Goal: Transaction & Acquisition: Purchase product/service

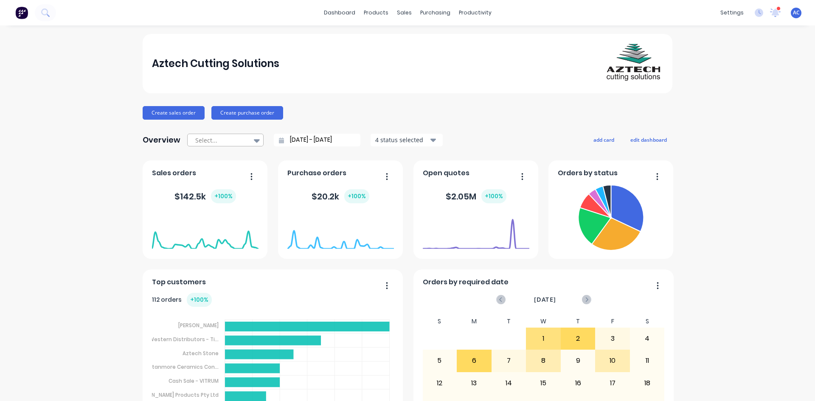
click at [255, 141] on icon at bounding box center [257, 140] width 6 height 3
click at [225, 177] on div "Month to date" at bounding box center [225, 175] width 76 height 16
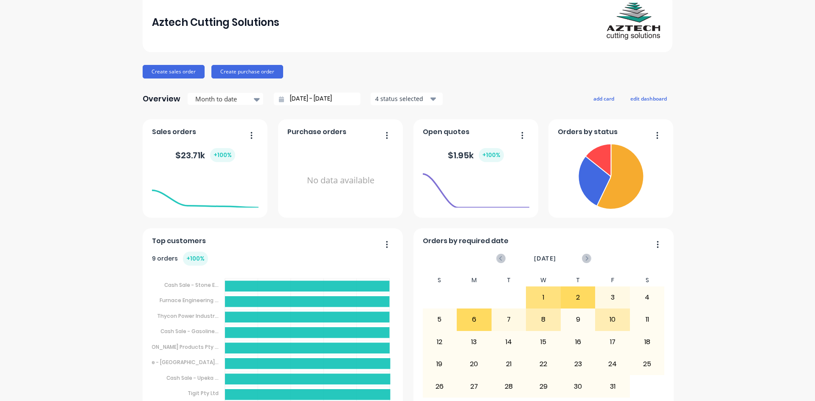
scroll to position [42, 0]
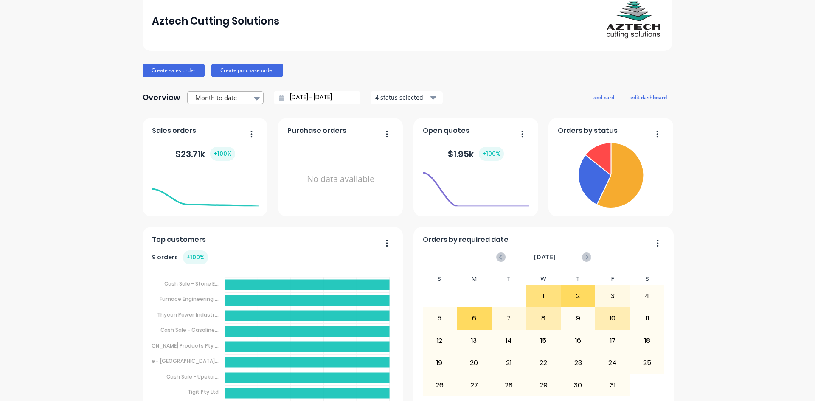
click at [254, 99] on icon at bounding box center [257, 98] width 6 height 3
click at [310, 96] on input "[DATE] - [DATE]" at bounding box center [320, 97] width 73 height 13
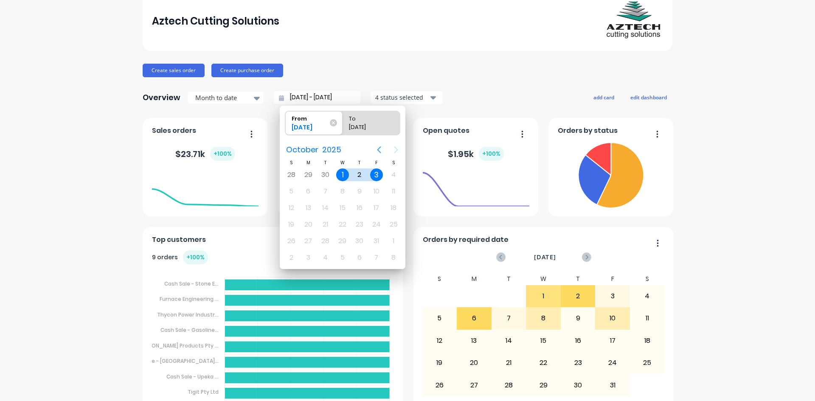
click at [379, 148] on icon "Previous page" at bounding box center [379, 150] width 10 height 10
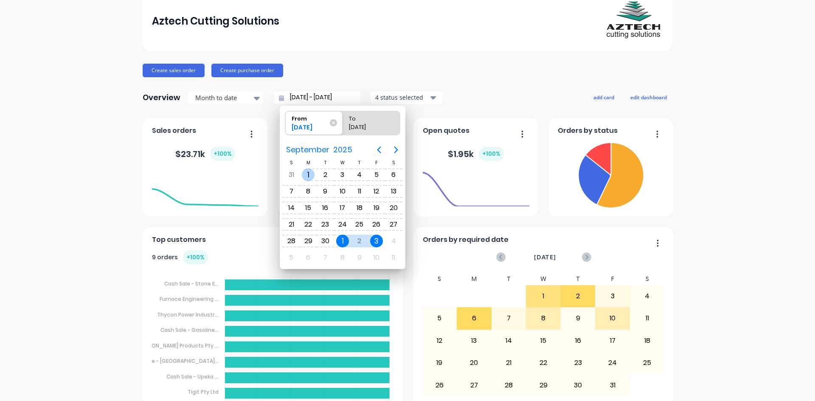
click at [310, 171] on div "1" at bounding box center [308, 175] width 13 height 13
type input "[DATE] - [DATE]"
radio input "false"
radio input "true"
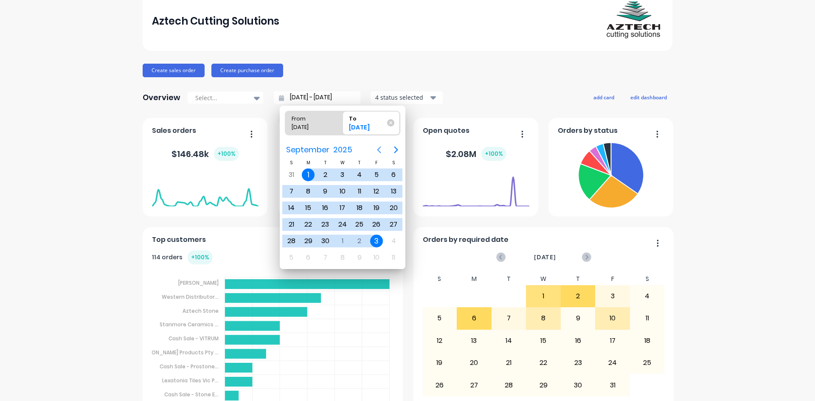
click at [381, 149] on icon "Previous page" at bounding box center [379, 150] width 10 height 10
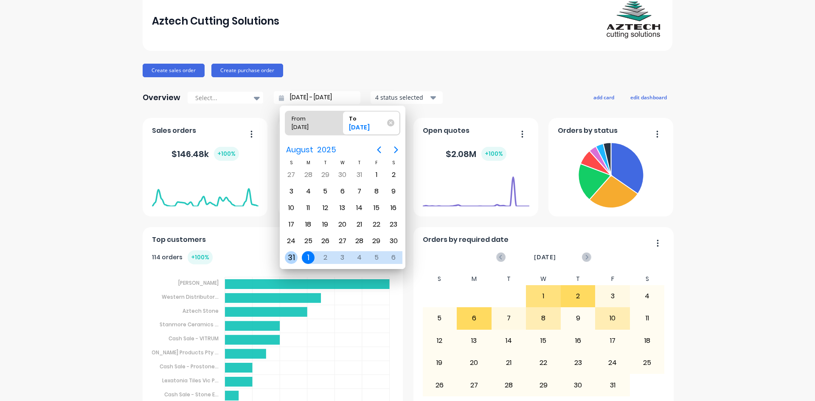
click at [291, 257] on div "31" at bounding box center [291, 257] width 13 height 13
type input "[DATE] - [DATE]"
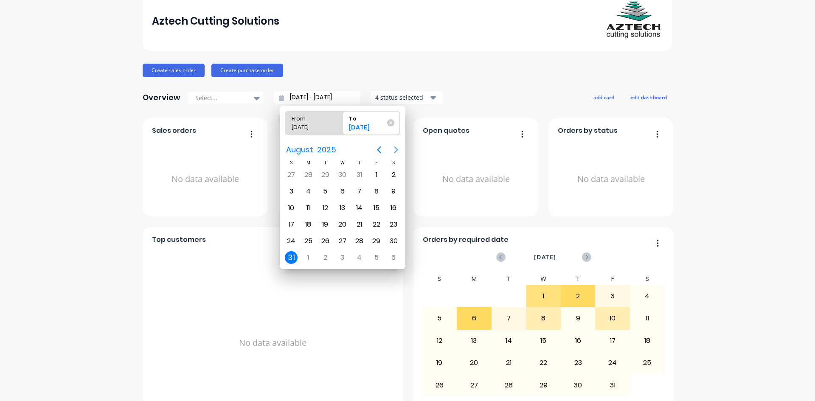
click at [396, 147] on icon "Next page" at bounding box center [396, 149] width 4 height 7
click at [310, 126] on div "[DATE]" at bounding box center [309, 129] width 43 height 12
click at [286, 126] on input "From [DATE]" at bounding box center [285, 123] width 0 height 24
radio input "true"
click at [395, 150] on icon "Next page" at bounding box center [396, 150] width 10 height 10
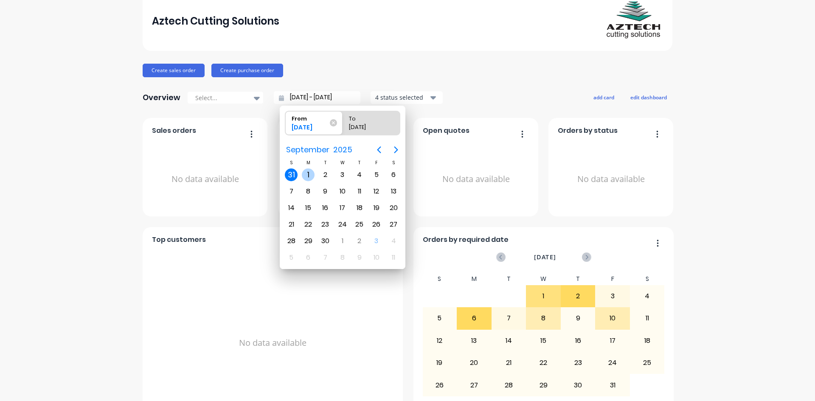
click at [312, 172] on div "1" at bounding box center [308, 175] width 13 height 13
type input "[DATE] - [DATE]"
radio input "false"
radio input "true"
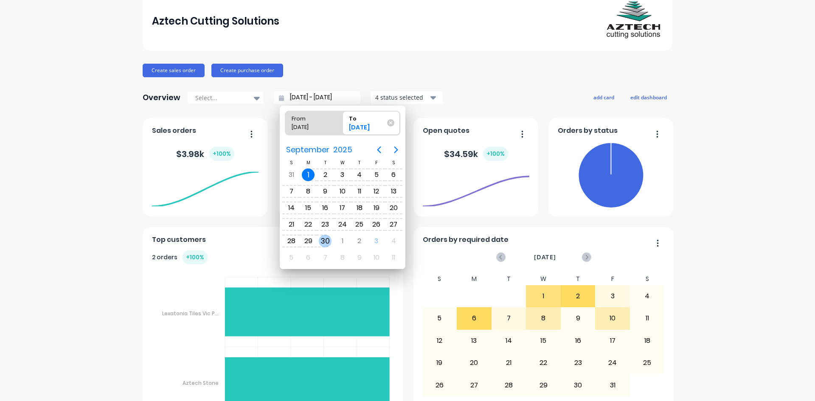
click at [327, 240] on div "30" at bounding box center [325, 241] width 13 height 13
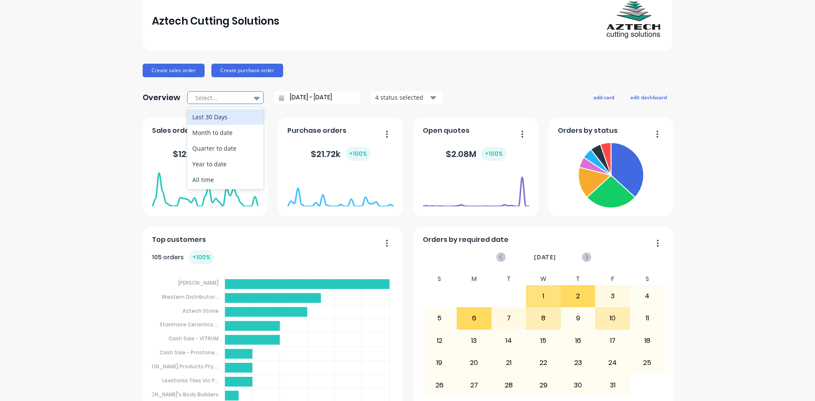
click at [250, 101] on div at bounding box center [256, 98] width 13 height 14
click at [220, 133] on div "Month to date" at bounding box center [225, 133] width 76 height 16
type input "[DATE] - [DATE]"
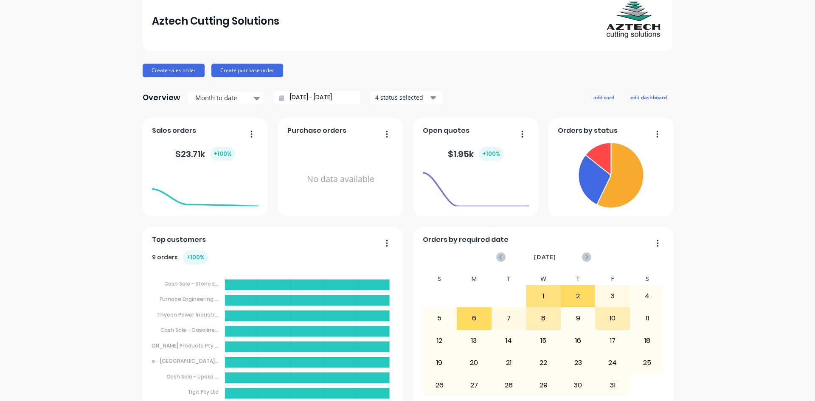
scroll to position [84, 0]
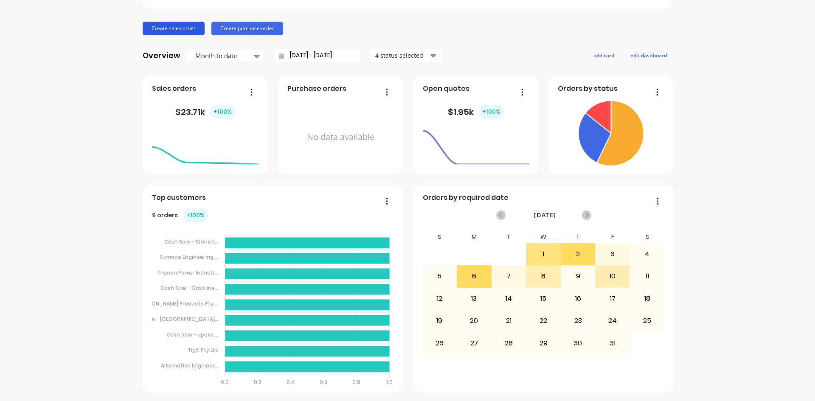
click at [179, 27] on button "Create sales order" at bounding box center [174, 29] width 62 height 14
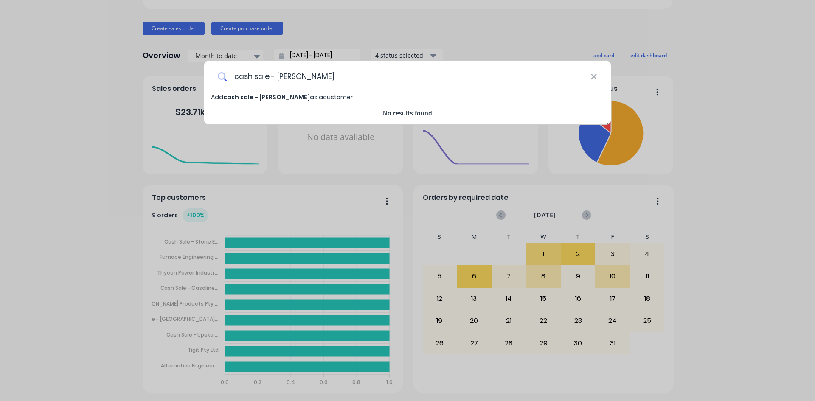
click at [261, 77] on input "cash sale - [PERSON_NAME]" at bounding box center [408, 77] width 363 height 32
type input "Cash Sale - [PERSON_NAME]"
click at [294, 96] on span "Add Cash Sale - [PERSON_NAME] as a customer" at bounding box center [282, 97] width 143 height 8
select select "AU"
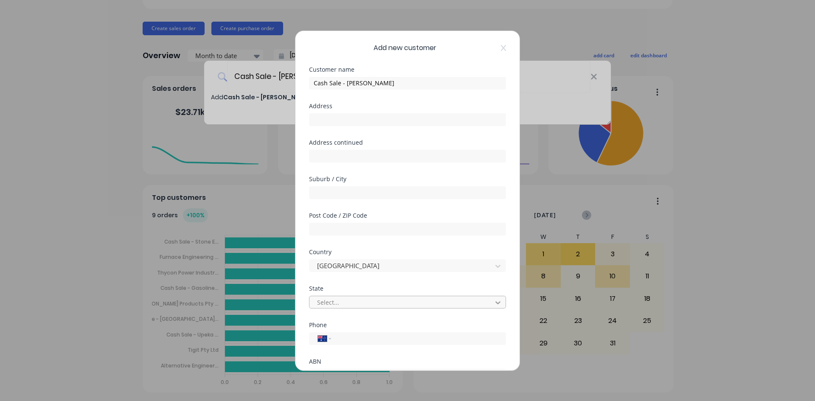
click at [495, 304] on icon at bounding box center [498, 302] width 8 height 8
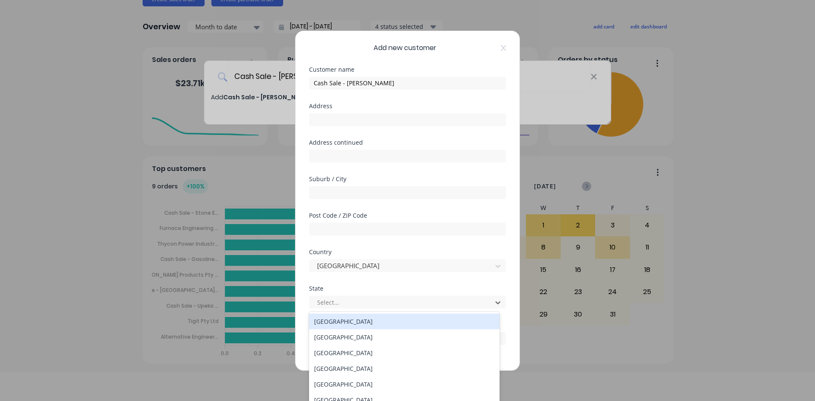
scroll to position [0, 0]
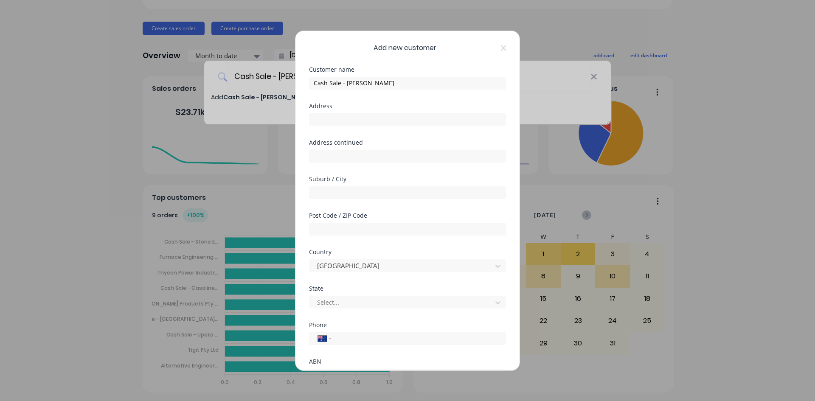
drag, startPoint x: 813, startPoint y: 314, endPoint x: 812, endPoint y: 334, distance: 20.4
click at [812, 334] on div "Add new customer Customer name Cash Sale - [PERSON_NAME] Address Address contin…" at bounding box center [407, 200] width 815 height 401
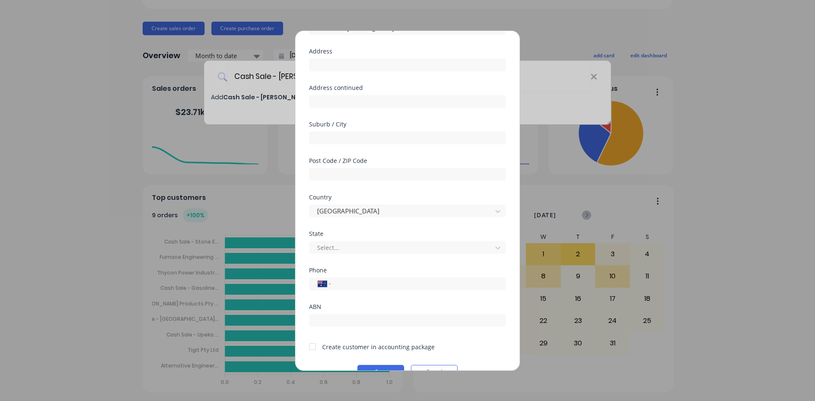
scroll to position [75, 0]
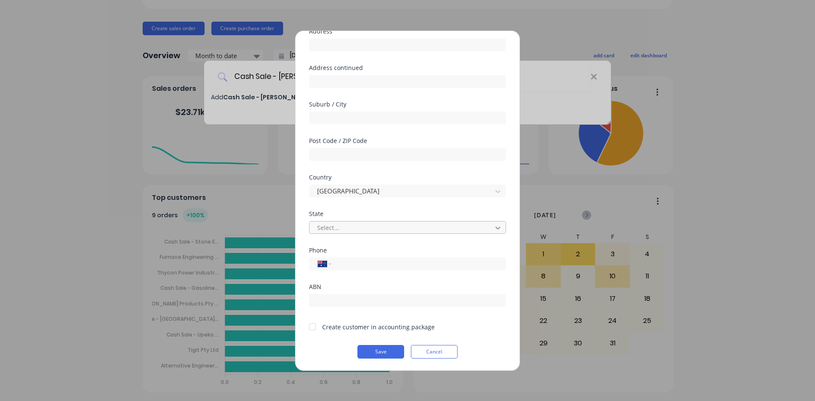
click at [494, 226] on icon at bounding box center [498, 228] width 8 height 8
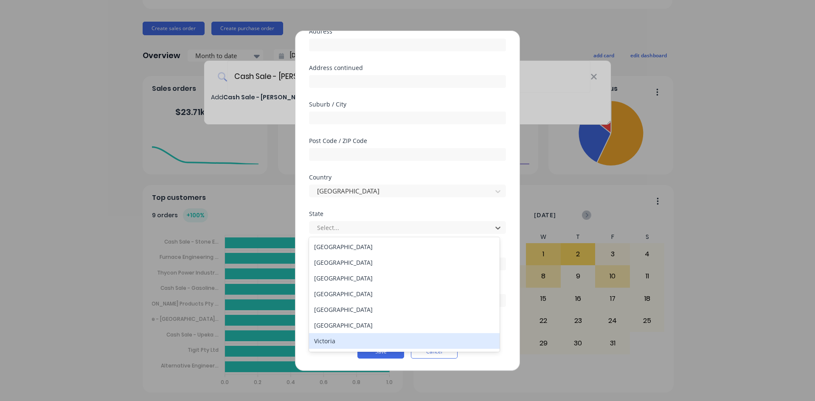
click at [344, 337] on div "Victoria" at bounding box center [404, 341] width 191 height 16
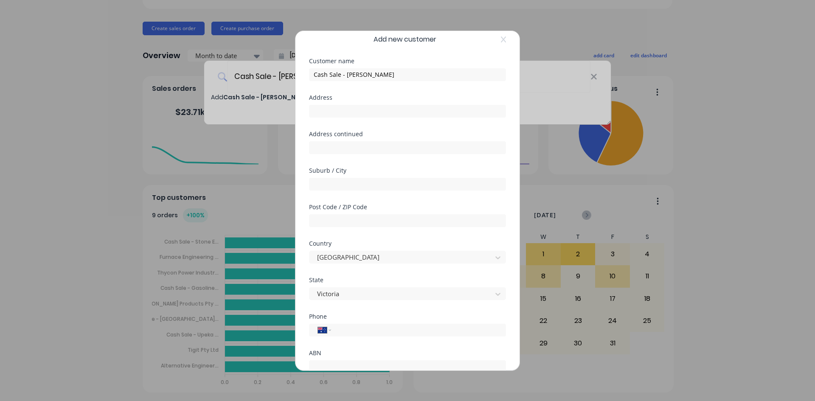
scroll to position [0, 0]
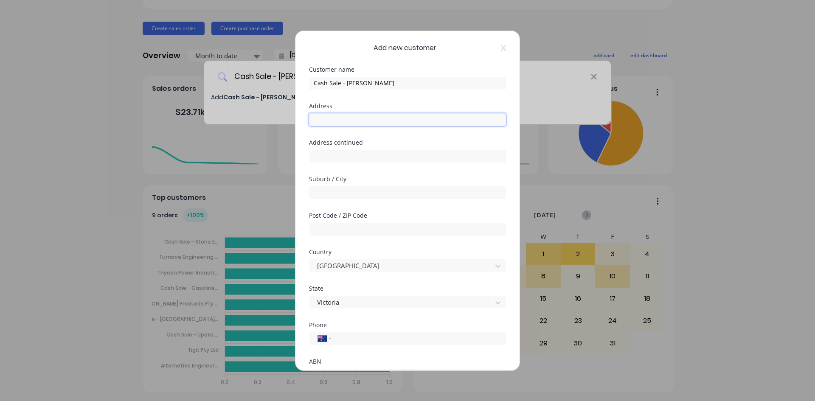
click at [340, 121] on input "text" at bounding box center [407, 119] width 197 height 13
click at [334, 191] on input "text" at bounding box center [407, 192] width 197 height 13
type input "Campbellfield"
click at [507, 216] on div "Add new customer Customer name Cash Sale - [PERSON_NAME] Address Address contin…" at bounding box center [407, 201] width 224 height 340
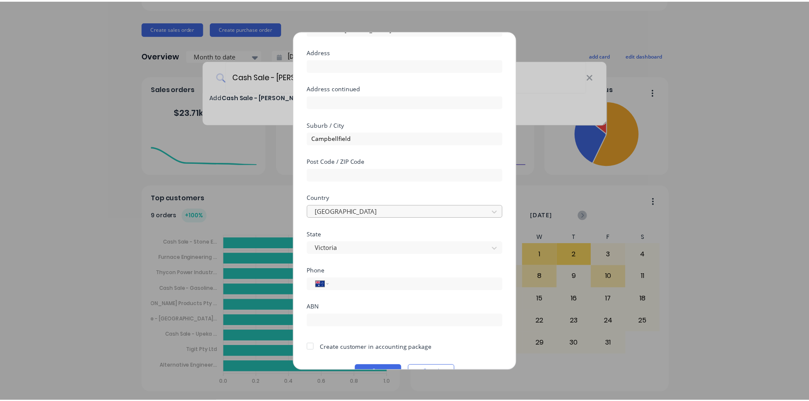
scroll to position [75, 0]
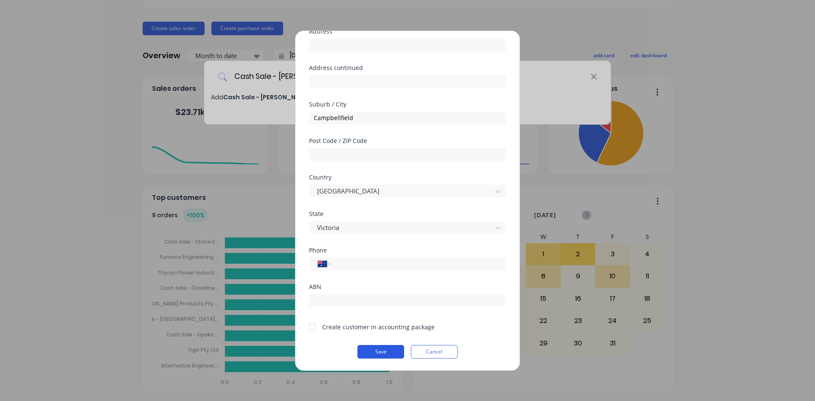
click at [387, 352] on button "Save" at bounding box center [380, 352] width 47 height 14
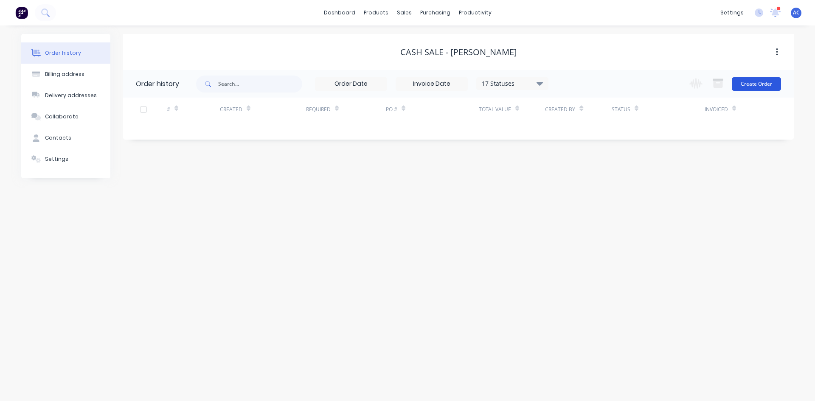
click at [759, 83] on button "Create Order" at bounding box center [756, 84] width 49 height 14
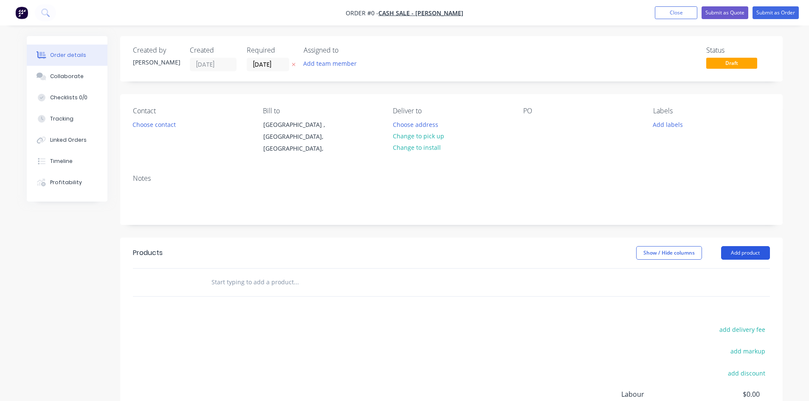
click at [750, 246] on button "Add product" at bounding box center [745, 253] width 49 height 14
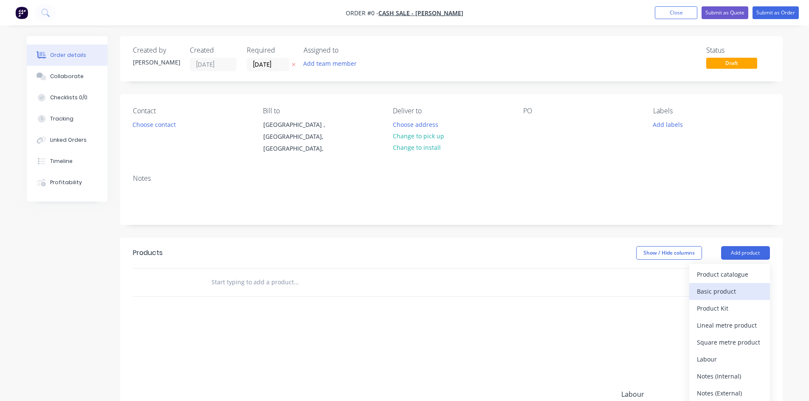
click at [734, 285] on div "Basic product" at bounding box center [729, 291] width 65 height 12
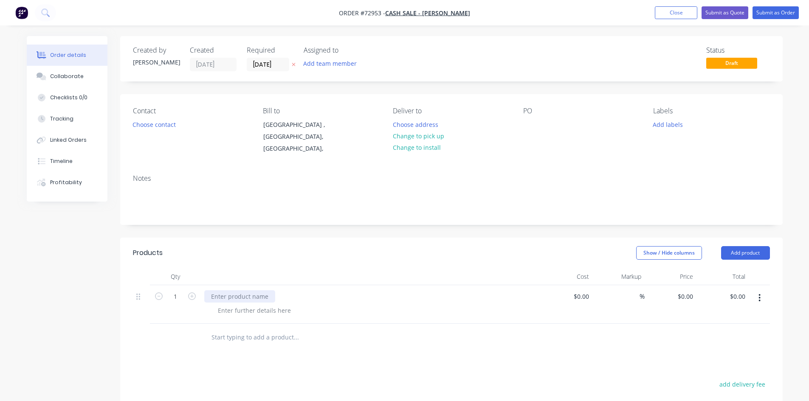
click at [237, 290] on div at bounding box center [239, 296] width 71 height 12
click at [259, 307] on div at bounding box center [254, 310] width 87 height 12
click at [180, 290] on input "1" at bounding box center [175, 296] width 22 height 13
click at [240, 304] on div "Trim" at bounding box center [374, 310] width 326 height 12
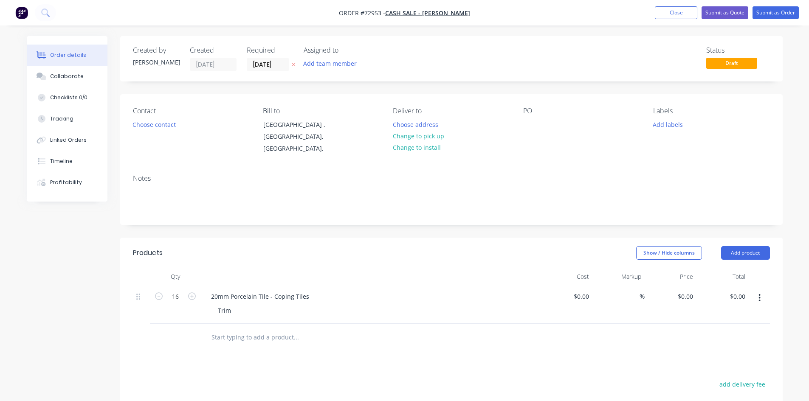
click at [237, 304] on div "Trim" at bounding box center [374, 310] width 326 height 12
click at [233, 304] on div "Trim" at bounding box center [224, 310] width 27 height 12
click at [177, 290] on input "16" at bounding box center [175, 296] width 22 height 13
type input "15"
click at [259, 304] on div "Trim 600mm" at bounding box center [236, 310] width 50 height 12
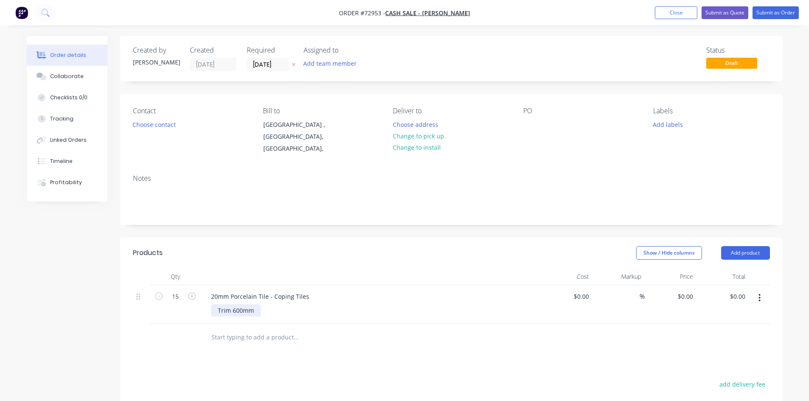
scroll to position [157, 0]
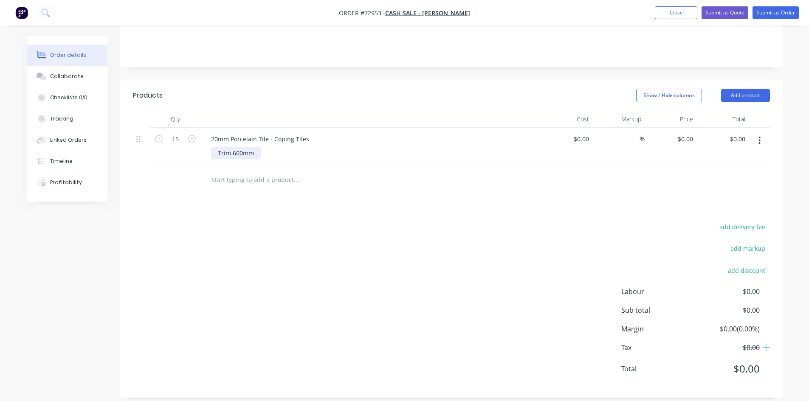
click at [256, 148] on div "Trim 600mm" at bounding box center [236, 153] width 50 height 12
click at [741, 89] on button "Add product" at bounding box center [745, 96] width 49 height 14
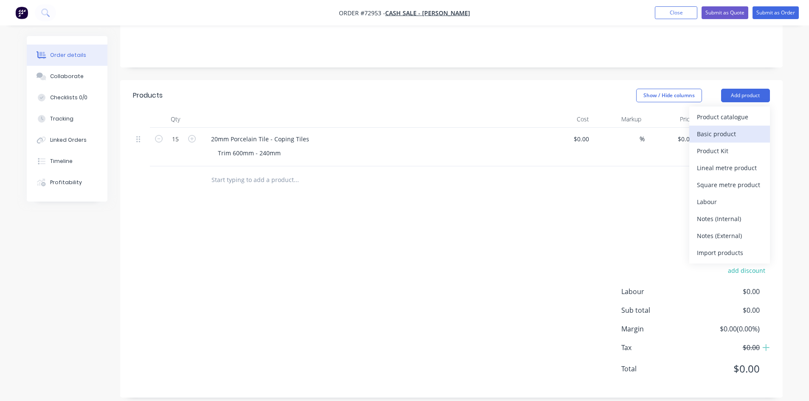
click at [738, 128] on div "Basic product" at bounding box center [729, 134] width 65 height 12
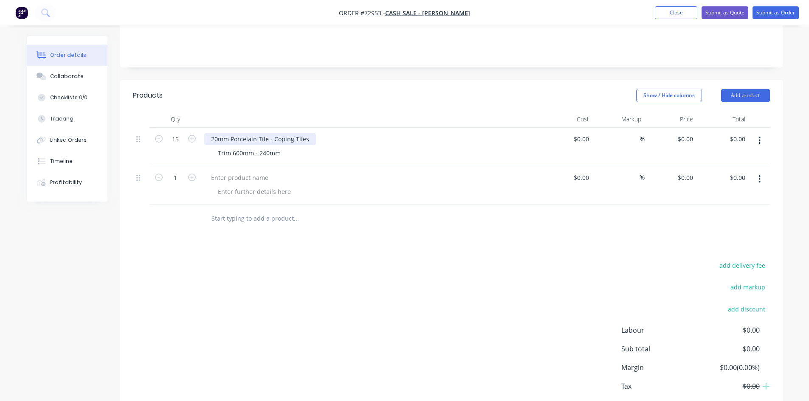
click at [284, 133] on div "20mm Porcelain Tile - Coping Tiles" at bounding box center [260, 139] width 112 height 12
drag, startPoint x: 284, startPoint y: 132, endPoint x: 305, endPoint y: 127, distance: 21.0
click at [305, 133] on div "20mm Porcelain Tile - Coping Tiles" at bounding box center [260, 139] width 112 height 12
drag, startPoint x: 307, startPoint y: 130, endPoint x: 206, endPoint y: 132, distance: 101.0
click at [206, 133] on div "20mm Porcelain Tile - Coping Tiles" at bounding box center [260, 139] width 112 height 12
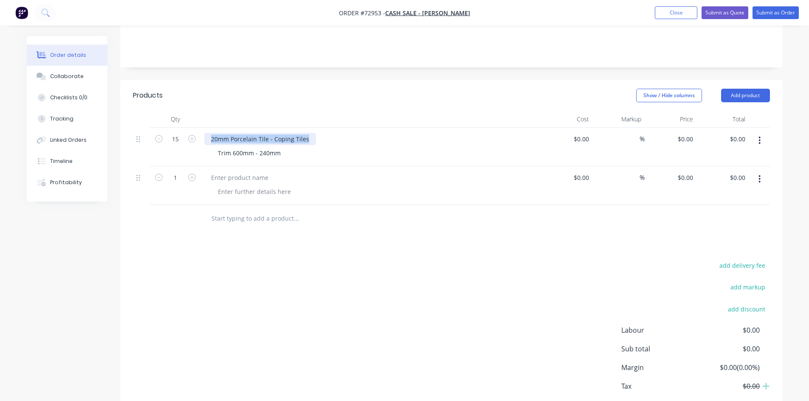
copy div "20mm Porcelain Tile - Coping Tiles"
click at [220, 171] on div at bounding box center [239, 177] width 71 height 12
click at [222, 171] on div at bounding box center [239, 177] width 71 height 12
click at [237, 185] on div at bounding box center [254, 191] width 87 height 12
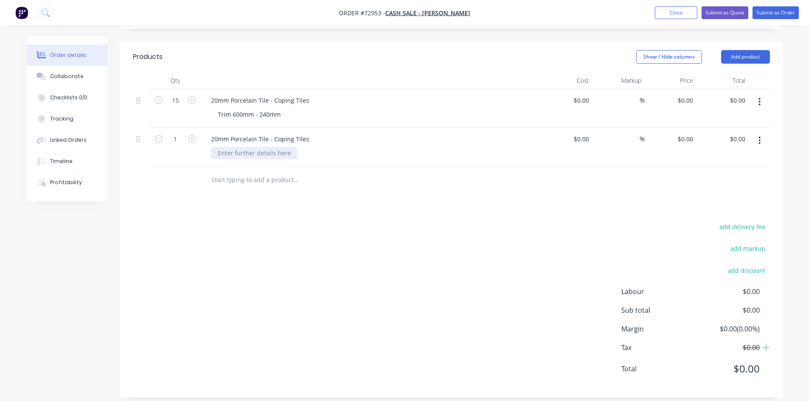
click at [239, 147] on div at bounding box center [254, 153] width 87 height 12
click at [255, 109] on div "Trim 600mm - 240mm" at bounding box center [249, 114] width 76 height 12
click at [175, 133] on input "1" at bounding box center [175, 139] width 22 height 13
type input "29"
click at [579, 94] on div "$0.00" at bounding box center [580, 100] width 23 height 12
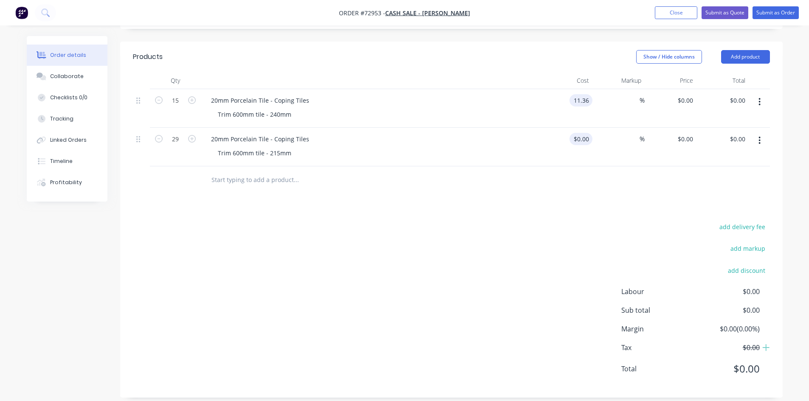
type input "$11.36"
type input "$170.40"
click at [586, 133] on input at bounding box center [587, 139] width 10 height 12
type input "$11.36"
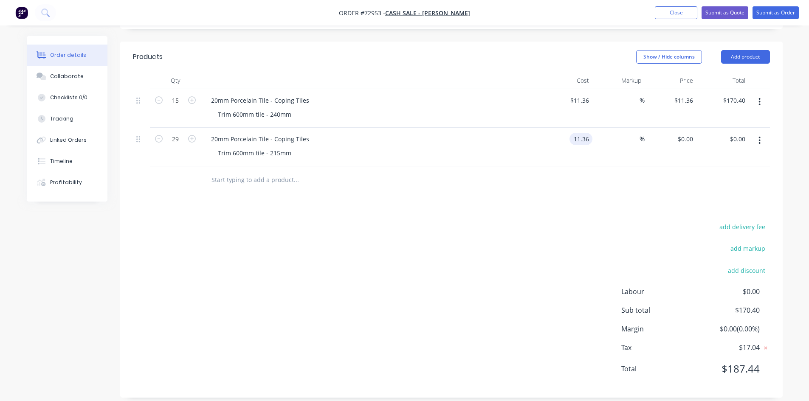
type input "$11.36"
type input "$329.44"
click at [601, 200] on div "Products Show / Hide columns Add product Qty Cost Markup Price Total 15 20mm Po…" at bounding box center [451, 220] width 662 height 356
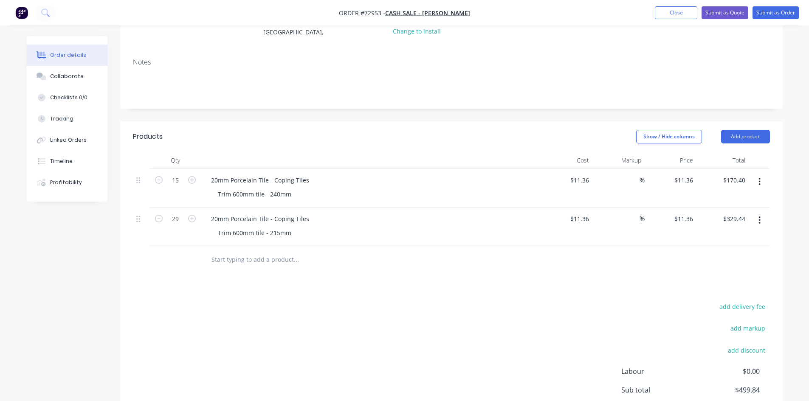
scroll to position [154, 0]
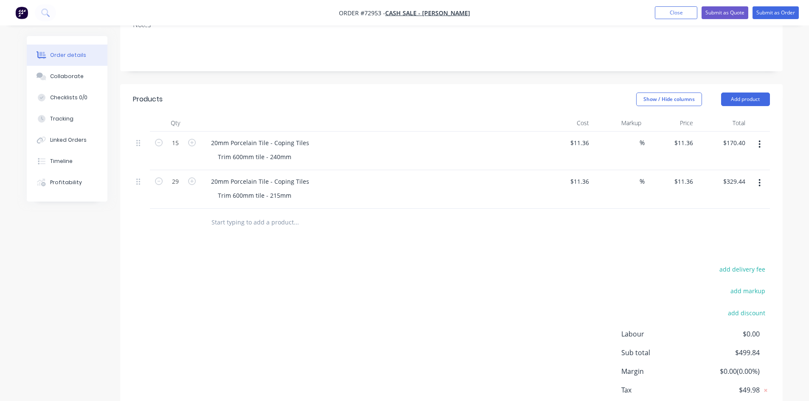
click at [266, 215] on input "text" at bounding box center [296, 222] width 170 height 17
click at [723, 13] on button "Submit as Quote" at bounding box center [724, 12] width 47 height 13
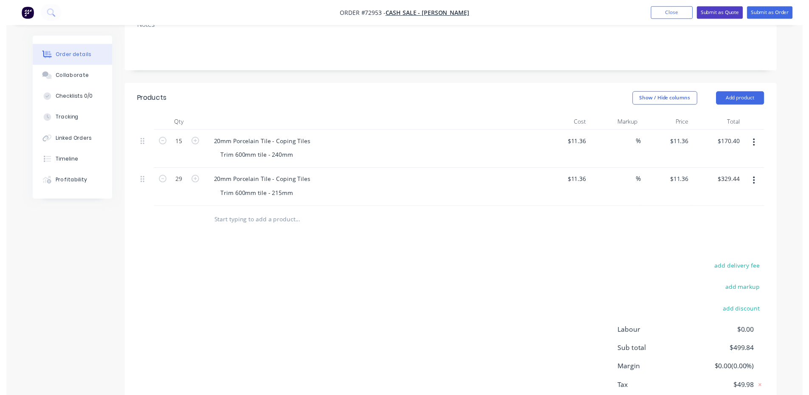
scroll to position [0, 0]
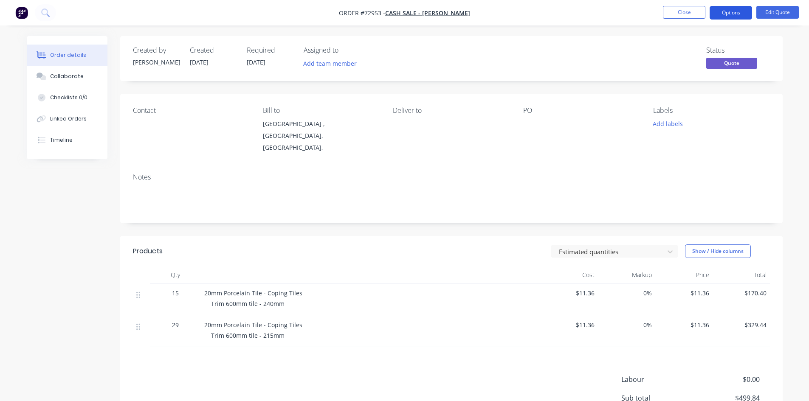
click at [734, 12] on button "Options" at bounding box center [730, 13] width 42 height 14
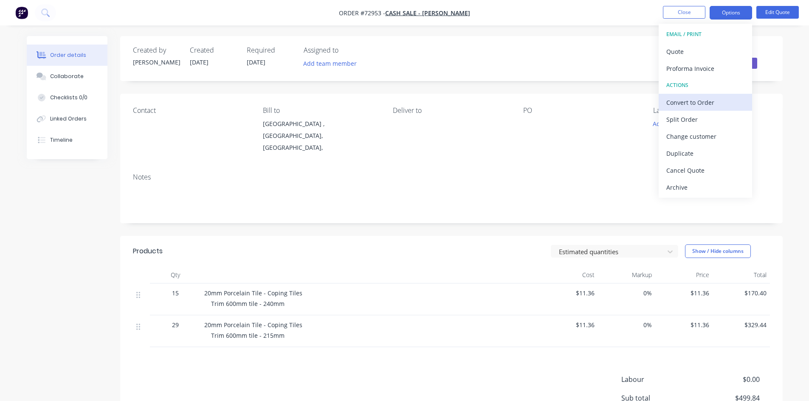
click at [684, 101] on div "Convert to Order" at bounding box center [705, 102] width 78 height 12
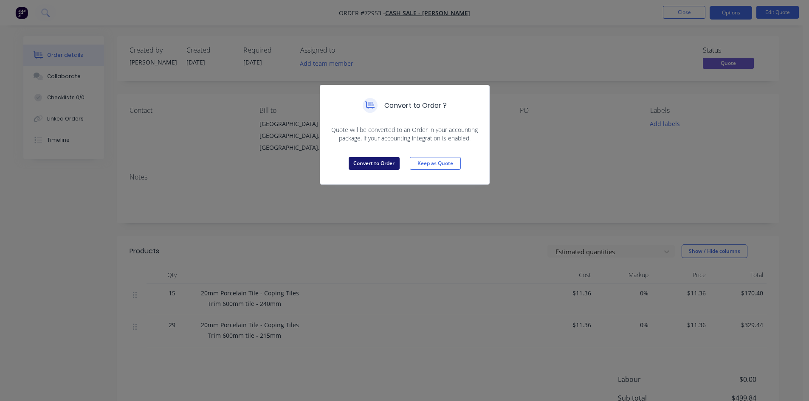
click at [382, 164] on button "Convert to Order" at bounding box center [373, 163] width 51 height 13
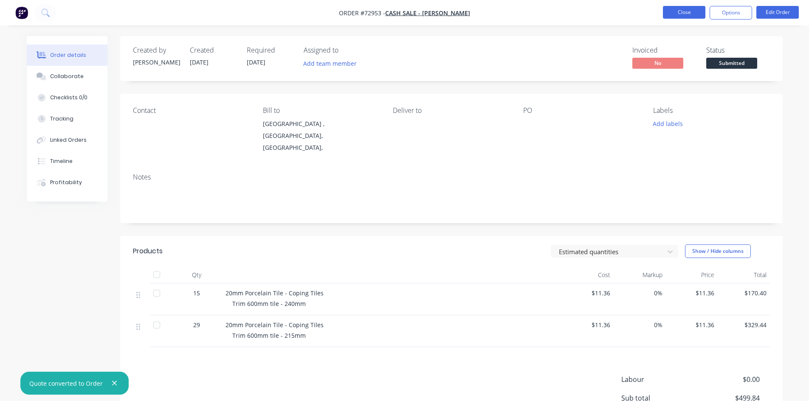
click at [681, 12] on button "Close" at bounding box center [684, 12] width 42 height 13
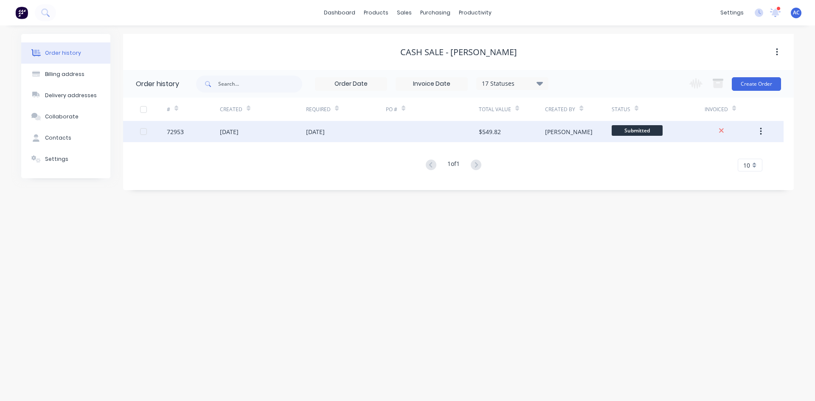
click at [552, 136] on div "[PERSON_NAME]" at bounding box center [569, 131] width 48 height 9
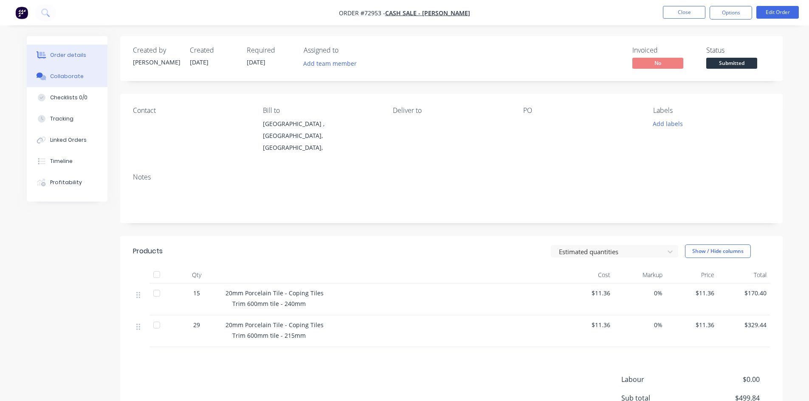
click at [56, 76] on div "Collaborate" at bounding box center [67, 77] width 34 height 8
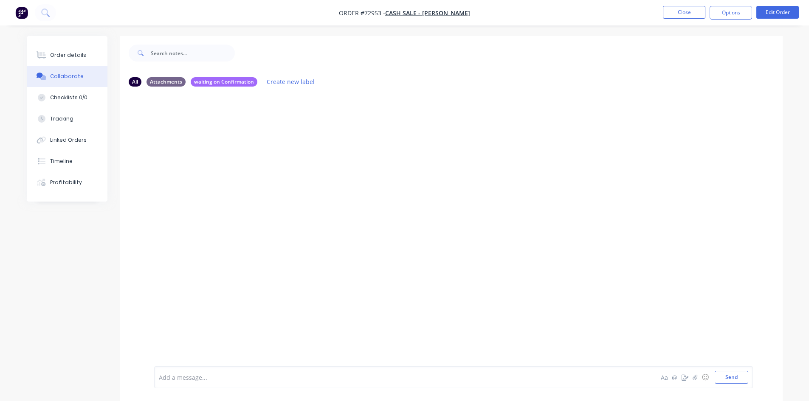
click at [233, 379] on div at bounding box center [379, 377] width 441 height 9
click at [736, 376] on button "Send" at bounding box center [731, 377] width 34 height 13
click at [692, 10] on button "Close" at bounding box center [684, 12] width 42 height 13
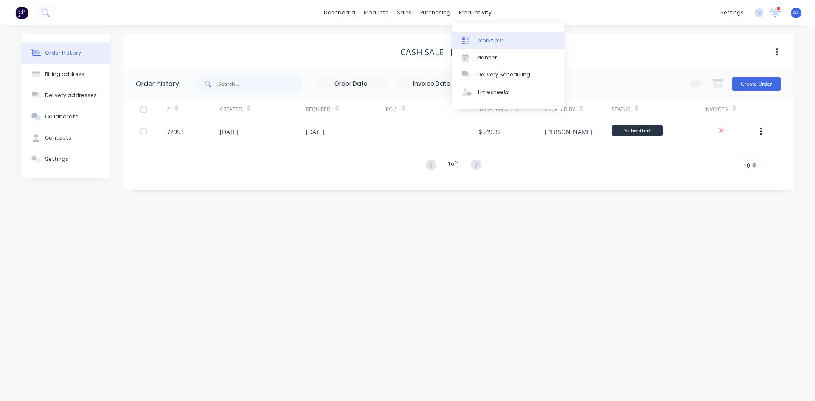
click at [486, 38] on div "Workflow" at bounding box center [489, 41] width 25 height 8
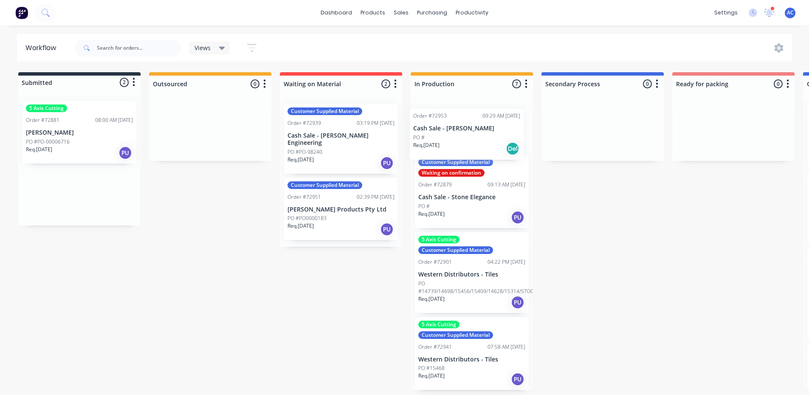
drag, startPoint x: 81, startPoint y: 197, endPoint x: 471, endPoint y: 138, distance: 394.1
click at [471, 138] on div "Submitted 2 Status colour #273444 hex #273444 Save Cancel Summaries Total order…" at bounding box center [763, 231] width 1539 height 318
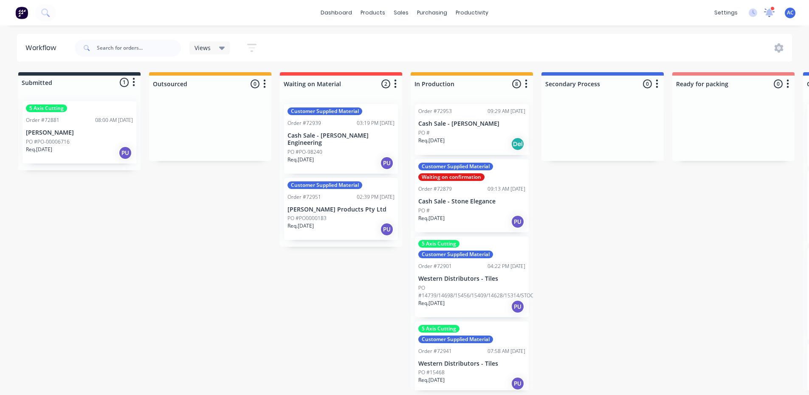
click at [767, 7] on div at bounding box center [769, 12] width 11 height 13
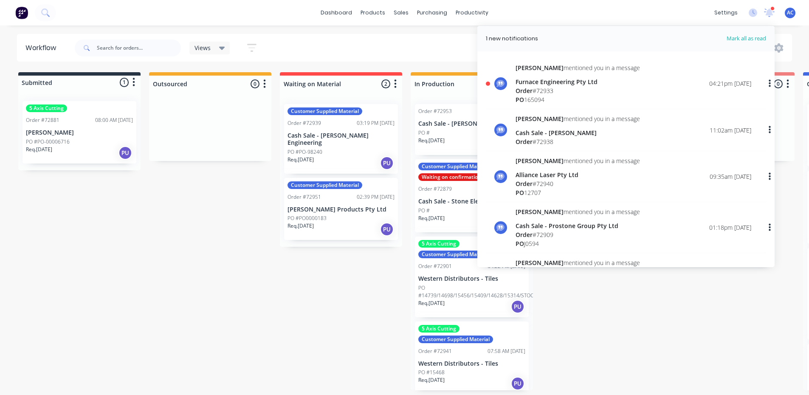
drag, startPoint x: 727, startPoint y: 312, endPoint x: 652, endPoint y: 184, distance: 149.0
click at [727, 304] on div "Submitted 1 Status colour #273444 hex #273444 Save Cancel Summaries Total order…" at bounding box center [763, 231] width 1539 height 318
